Goal: Task Accomplishment & Management: Complete application form

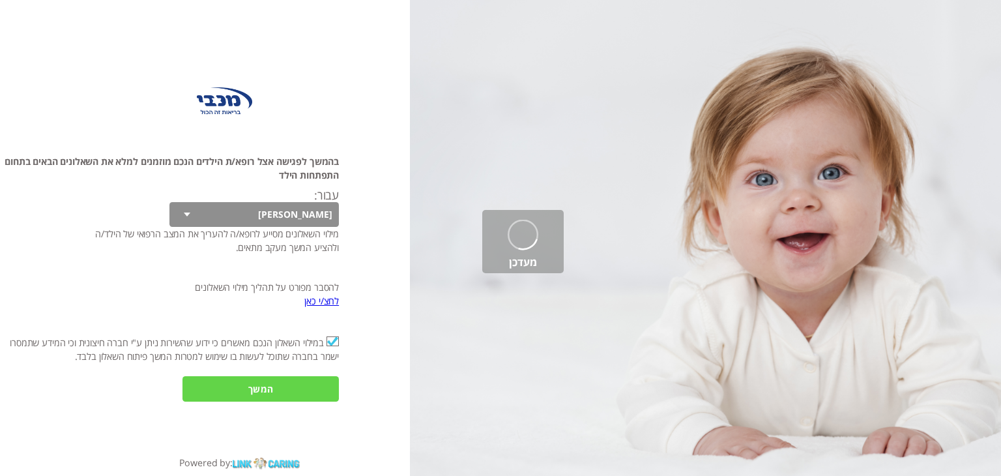
checkbox input "true"
click at [242, 383] on input "המשך" at bounding box center [260, 388] width 156 height 25
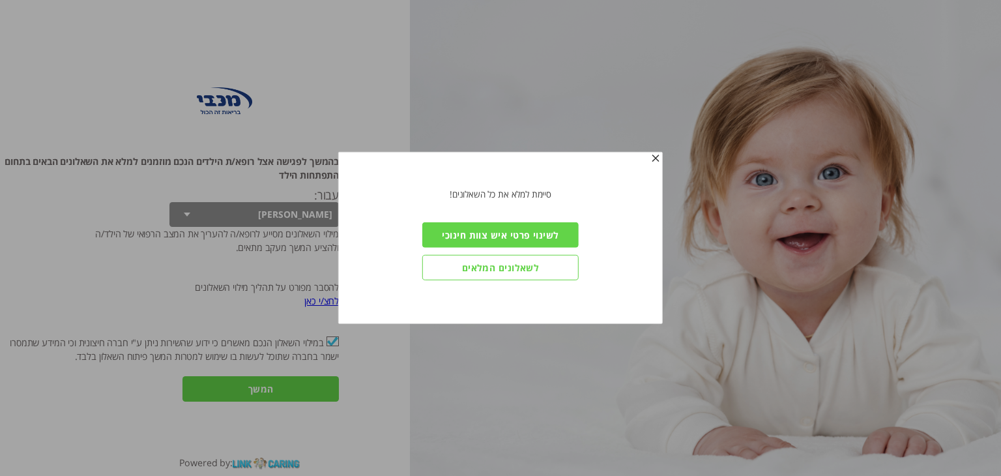
click at [469, 237] on input "לשינוי פרטי איש צוות חינוכי" at bounding box center [500, 234] width 156 height 25
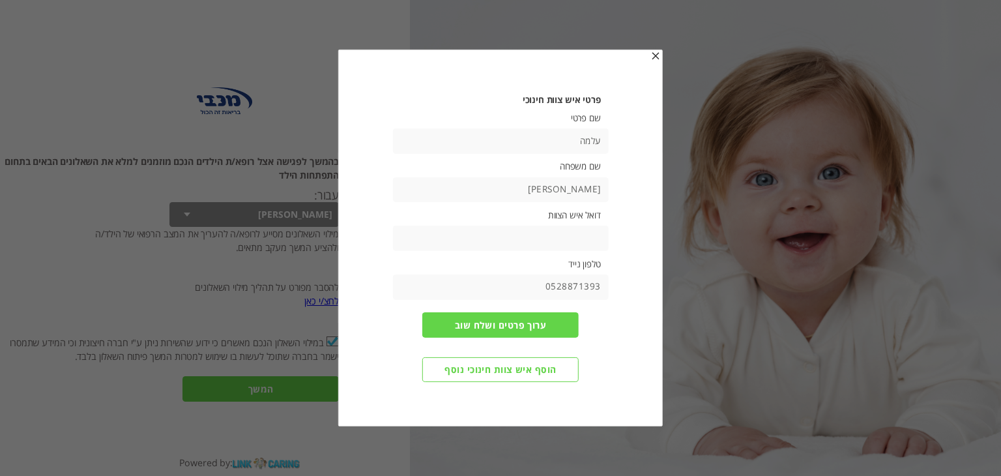
click at [559, 141] on input "עלמה" at bounding box center [500, 140] width 216 height 25
type input "ע"
type input "רעות"
click at [533, 189] on input "[PERSON_NAME]" at bounding box center [500, 189] width 216 height 25
type input "ש"
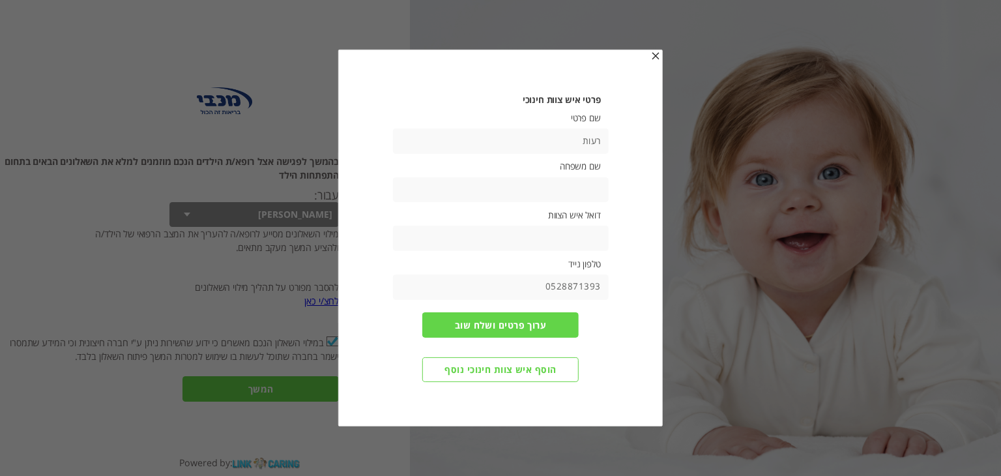
click at [521, 237] on input "text" at bounding box center [500, 238] width 216 height 25
type input "[EMAIL_ADDRESS][DOMAIN_NAME]"
click at [518, 322] on input "ערוך פרטים ושלח שוב" at bounding box center [500, 324] width 156 height 25
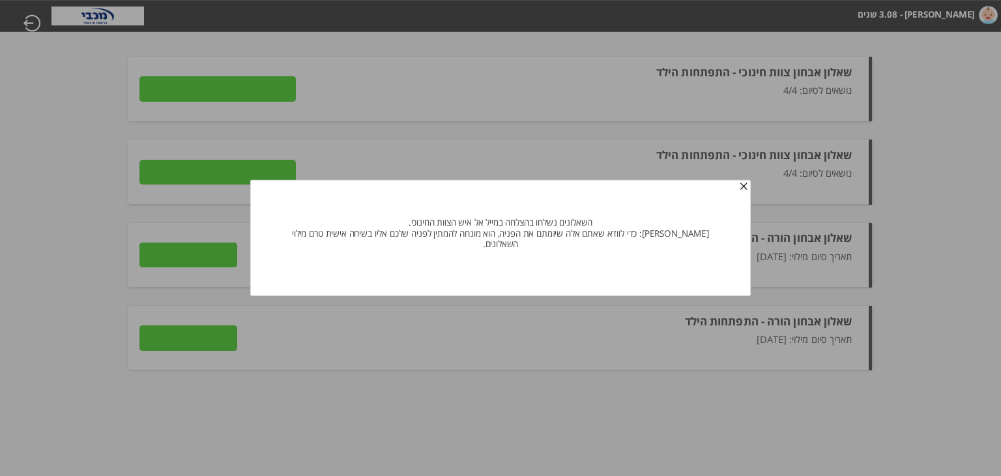
type input "פרטים"
type input "לצפייה בתשובות"
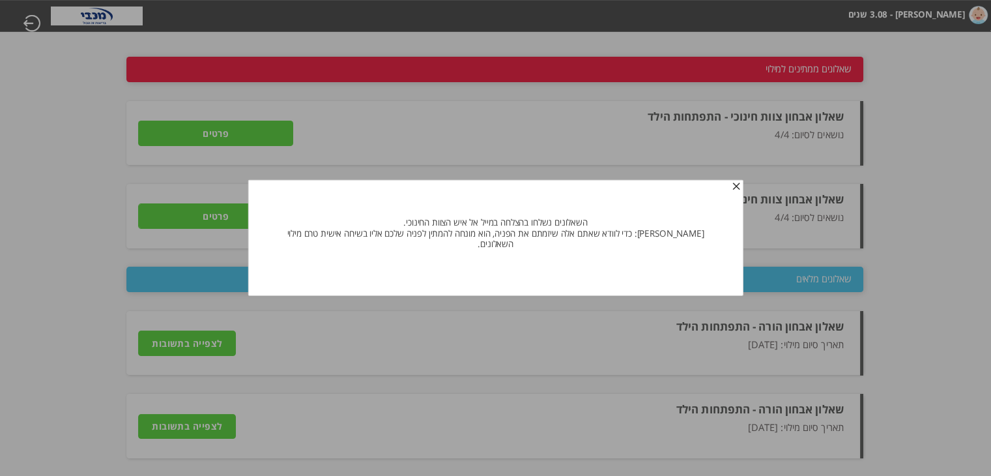
click at [731, 188] on span "button" at bounding box center [736, 186] width 10 height 10
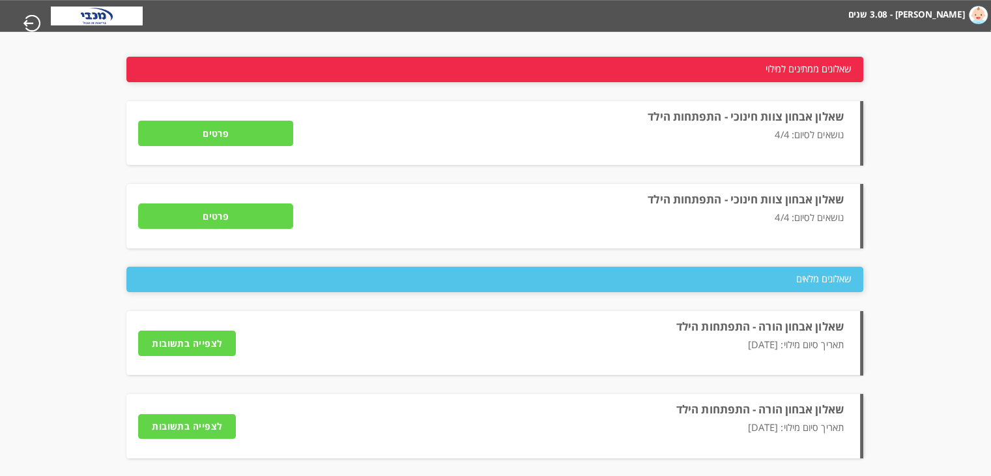
scroll to position [1, 0]
